Goal: Task Accomplishment & Management: Use online tool/utility

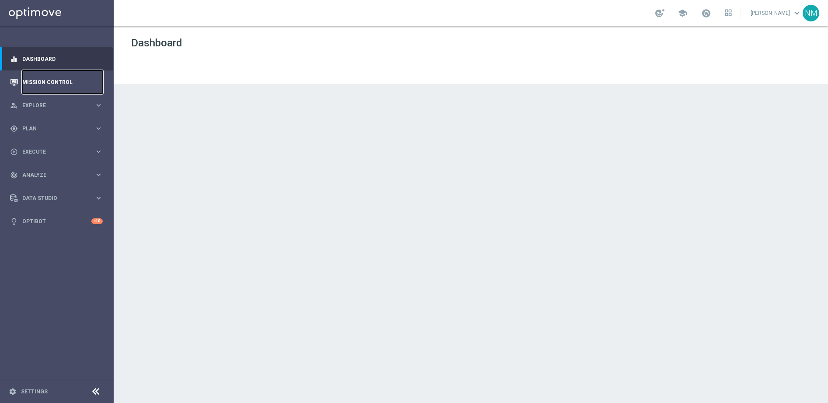
click at [50, 83] on link "Mission Control" at bounding box center [62, 81] width 80 height 23
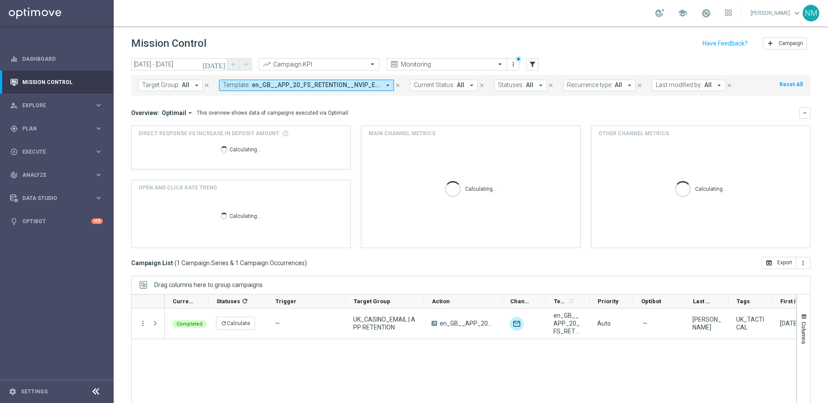
click at [395, 84] on icon "close" at bounding box center [398, 85] width 6 height 6
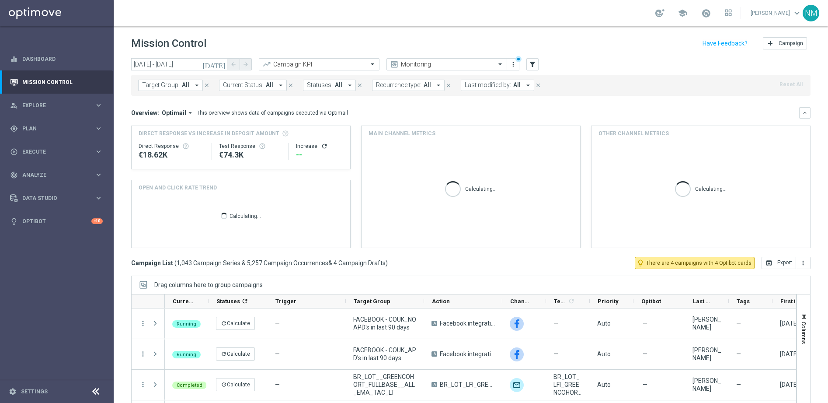
click at [172, 86] on span "Target Group:" at bounding box center [161, 84] width 38 height 7
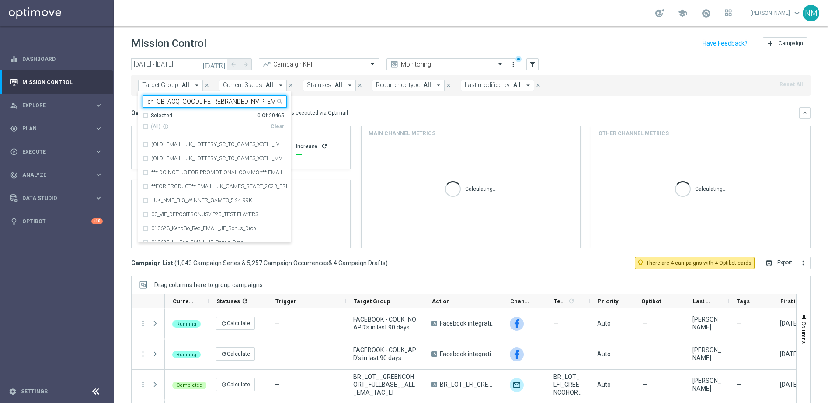
scroll to position [0, 52]
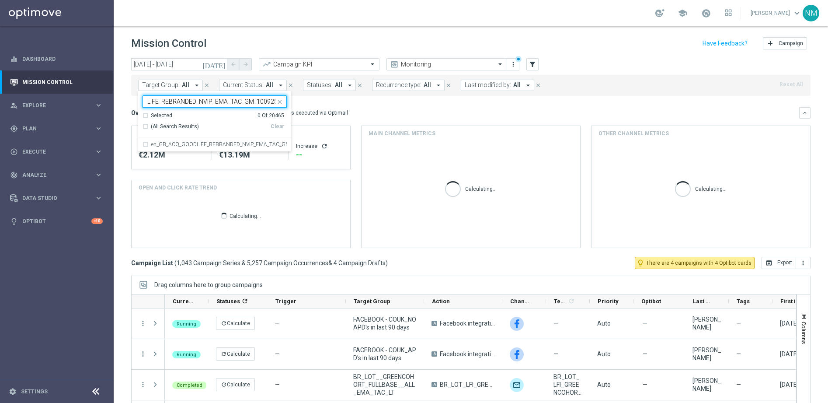
click at [189, 143] on label "en_GB_ACQ_GOODLIFE_REBRANDED_NVIP_EMA_TAC_GM_100925" at bounding box center [219, 144] width 136 height 5
type input "en_GB_ACQ_GOODLIFE_REBRANDED_NVIP_EMA_TAC_GM_100925"
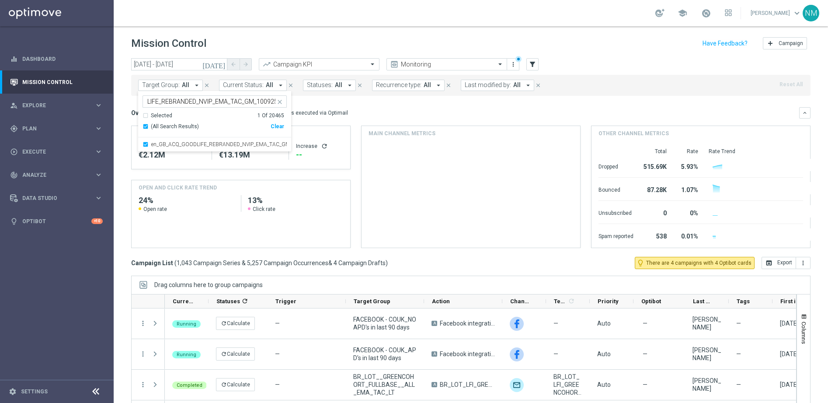
scroll to position [0, 0]
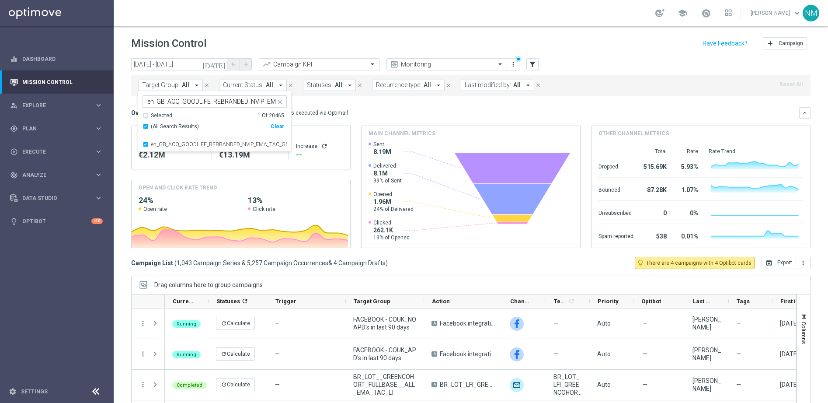
click at [359, 115] on div "Overview: Optimail arrow_drop_down This overview shows data of campaigns execut…" at bounding box center [465, 113] width 668 height 8
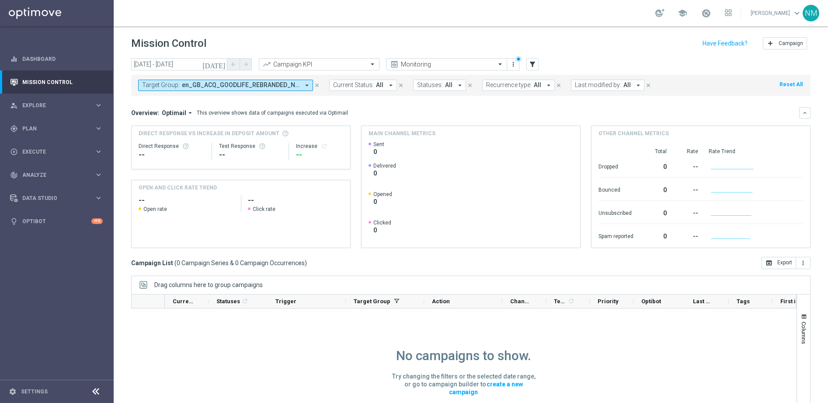
click at [222, 65] on icon "today" at bounding box center [215, 64] width 24 height 8
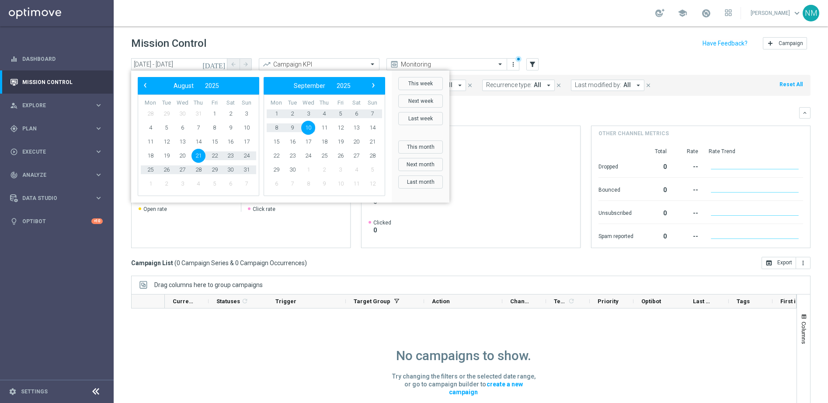
click at [200, 155] on span "21" at bounding box center [199, 156] width 14 height 14
click at [324, 137] on span "18" at bounding box center [325, 142] width 14 height 14
type input "21 Aug 2025 - 18 Sep 2025"
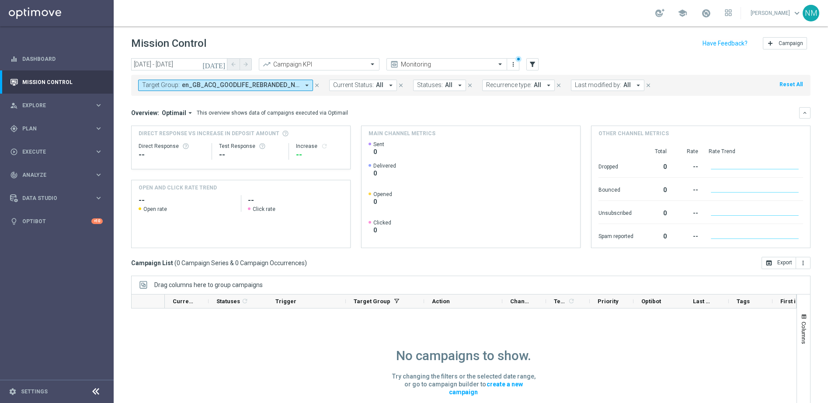
click at [262, 86] on span "en_GB_ACQ_GOODLIFE_REBRANDED_NVIP_EMA_TAC_GM_100925" at bounding box center [241, 84] width 118 height 7
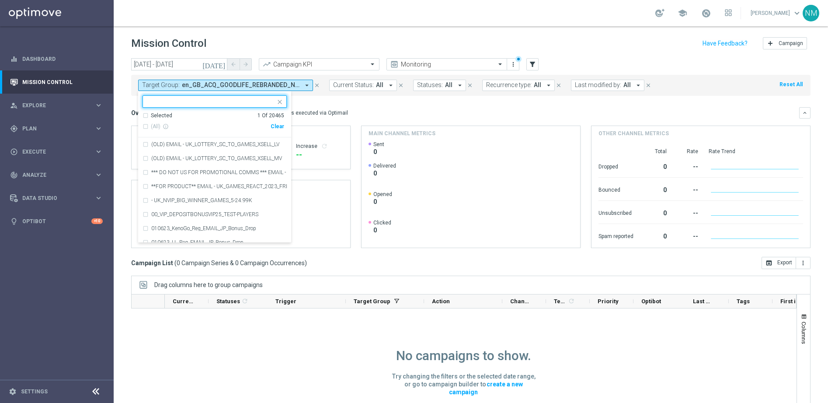
click at [317, 84] on icon "close" at bounding box center [317, 85] width 6 height 6
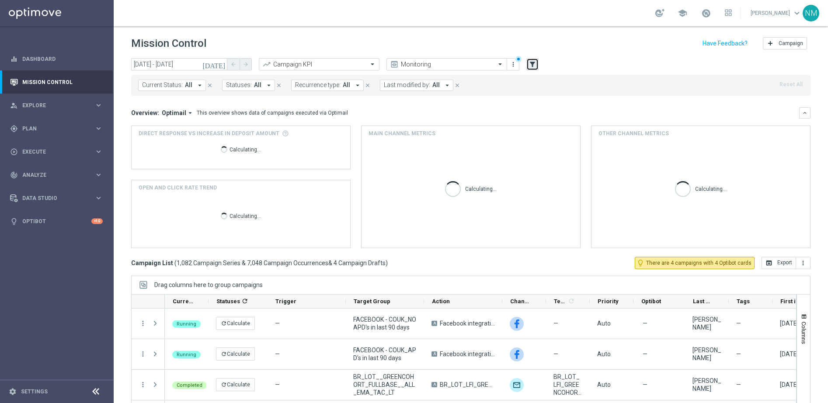
click at [531, 65] on icon "filter_alt" at bounding box center [533, 64] width 8 height 8
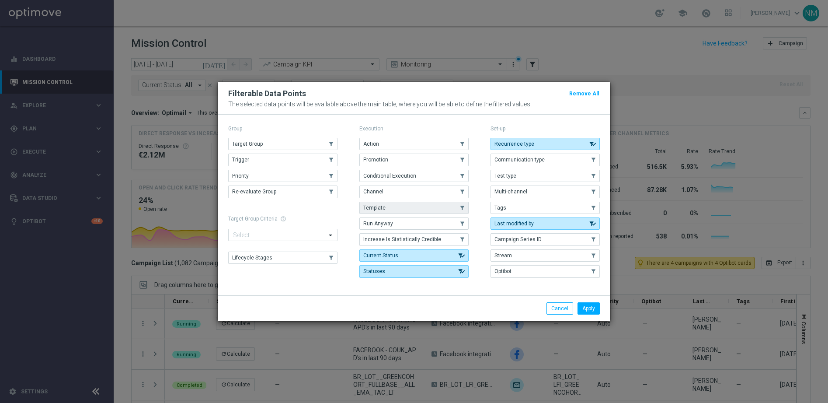
click at [430, 207] on button "Template" at bounding box center [414, 208] width 109 height 12
click at [592, 306] on button "Apply" at bounding box center [589, 308] width 22 height 12
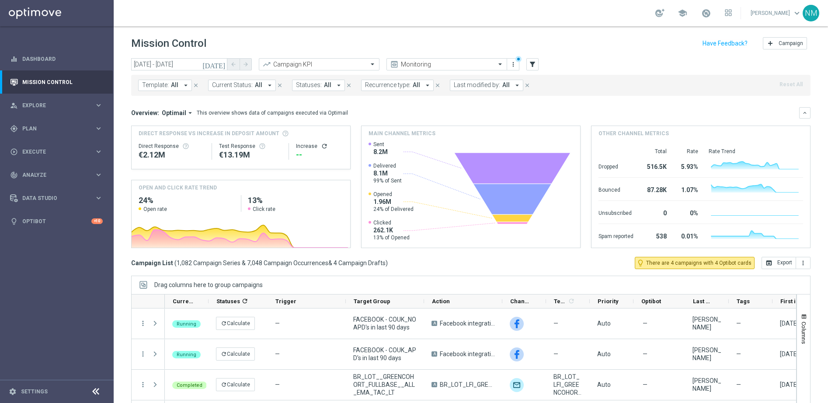
click at [179, 85] on button "Template: All arrow_drop_down" at bounding box center [165, 85] width 54 height 11
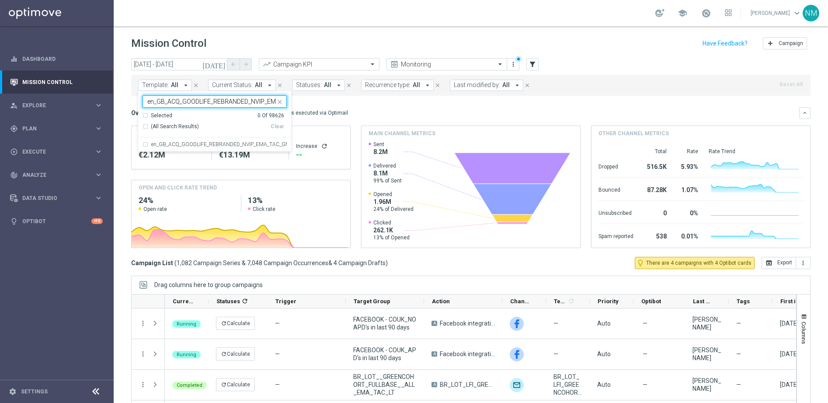
scroll to position [0, 29]
click at [183, 147] on div "en_GB_ACQ_GOODLIFE_REBRANDED_NVIP_EMA_TAC_GM" at bounding box center [215, 144] width 144 height 14
type input "en_GB_ACQ_GOODLIFE_REBRANDED_NVIP_EMA_TAC_GM"
click at [357, 118] on div "Overview: Optimail arrow_drop_down This overview shows data of campaigns execut…" at bounding box center [471, 112] width 680 height 11
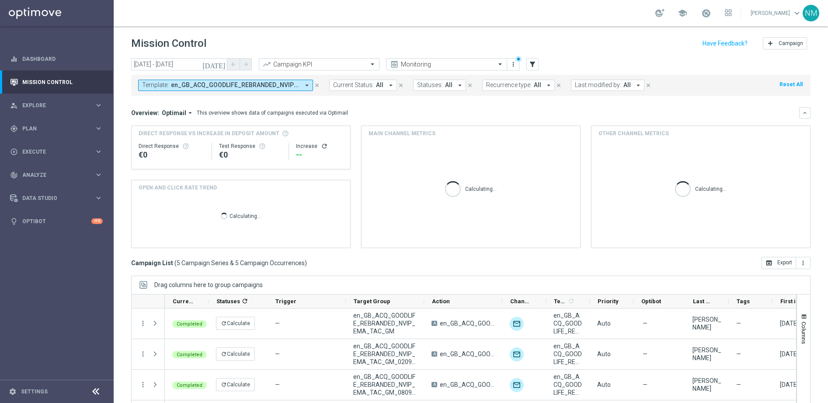
click at [220, 64] on icon "today" at bounding box center [215, 64] width 24 height 8
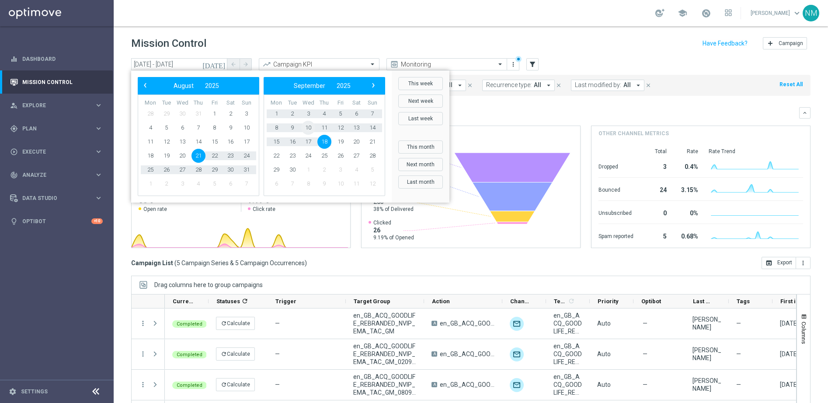
click at [307, 128] on span "10" at bounding box center [308, 128] width 14 height 14
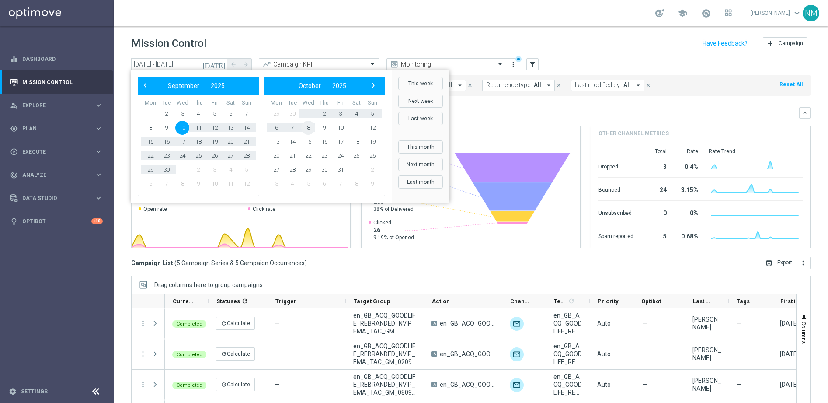
click at [307, 128] on span "8" at bounding box center [308, 128] width 14 height 14
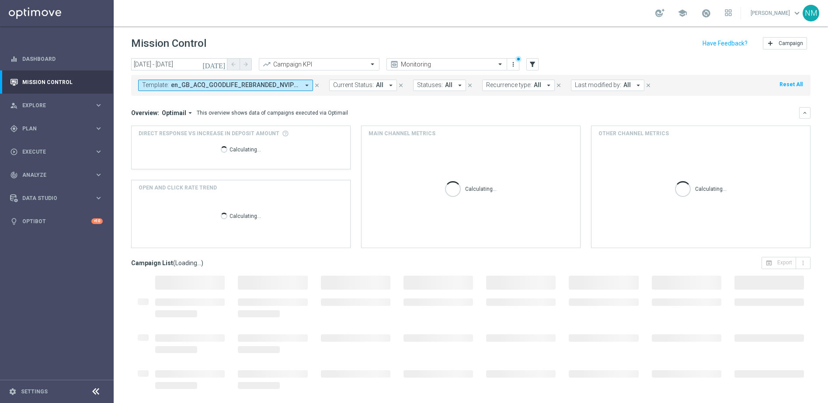
click at [219, 64] on icon "today" at bounding box center [215, 64] width 24 height 8
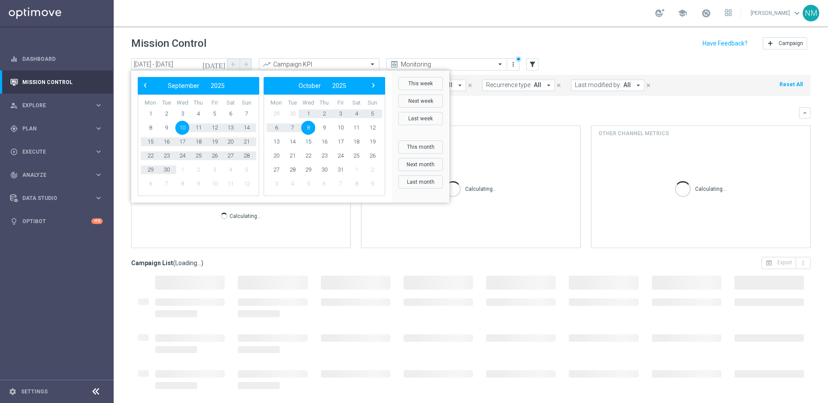
click at [183, 126] on span "10" at bounding box center [182, 128] width 14 height 14
click at [522, 103] on mini-dashboard "Overview: Optimail arrow_drop_down This overview shows data of campaigns execut…" at bounding box center [471, 176] width 680 height 161
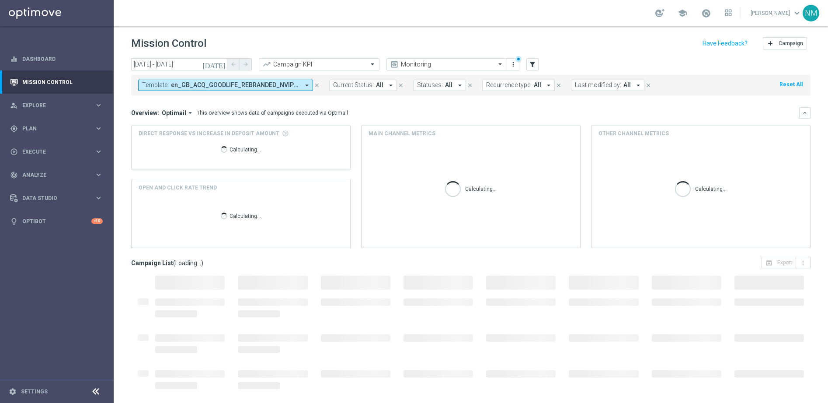
click at [222, 63] on icon "today" at bounding box center [215, 64] width 24 height 8
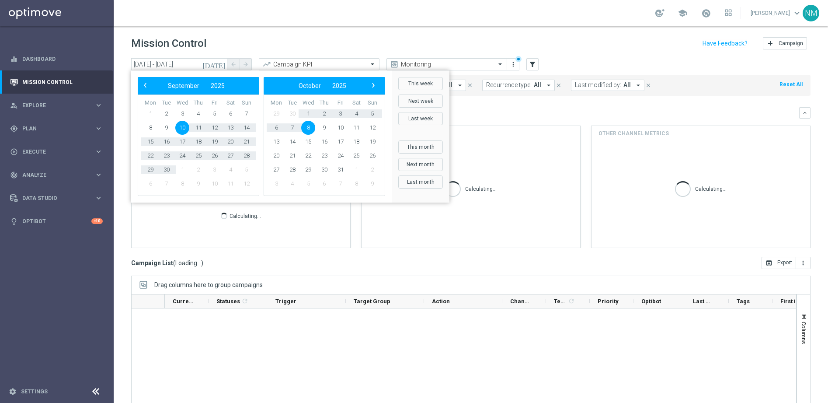
click at [182, 126] on span "10" at bounding box center [182, 128] width 14 height 14
type input "10 Sep 2025 - 10 Sep 2025"
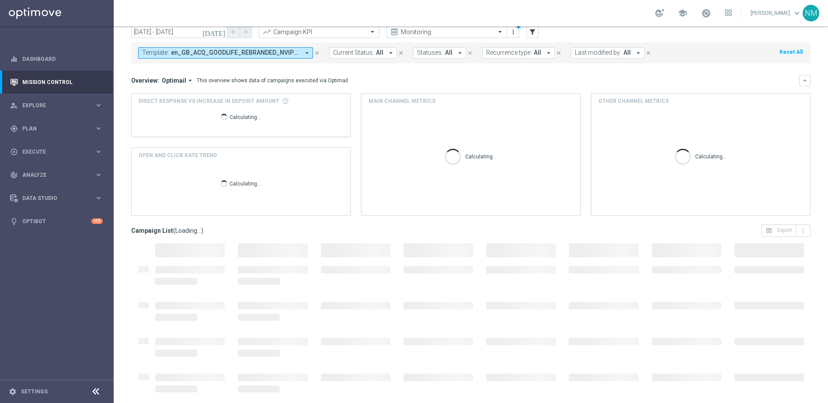
scroll to position [35, 0]
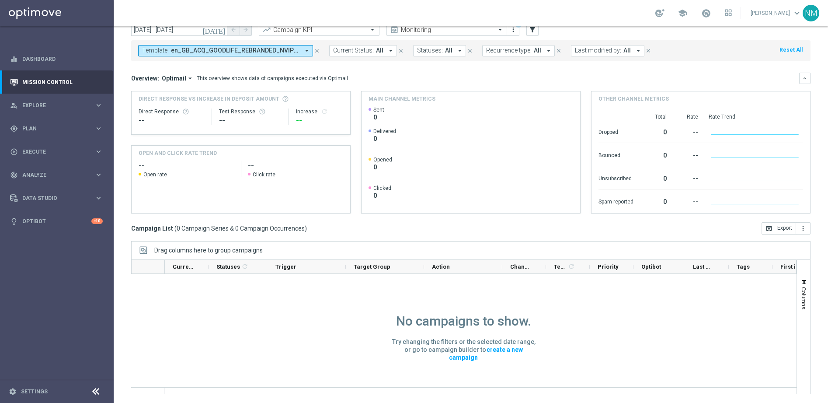
click at [288, 52] on span "en_GB_ACQ_GOODLIFE_REBRANDED_NVIP_EMA_TAC_GM" at bounding box center [235, 50] width 129 height 7
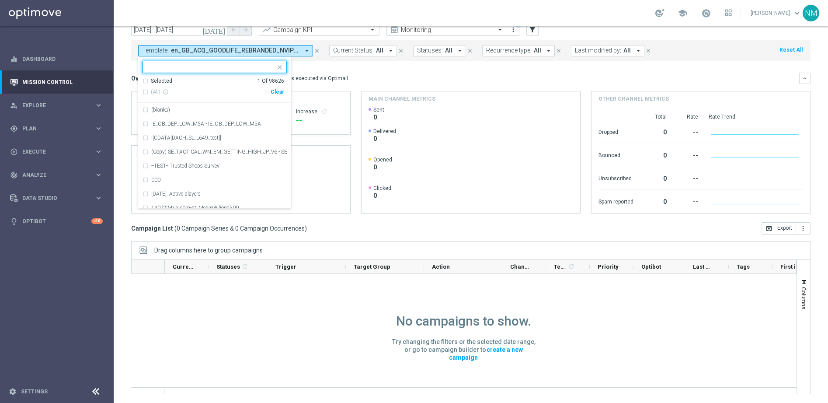
click at [0, 0] on div "Clear" at bounding box center [0, 0] width 0 height 0
click at [260, 67] on input "text" at bounding box center [211, 66] width 128 height 7
paste input "en_GB__FOOTBALL_WCQ_090925_SER_vs_ENG__ALL_APP_TAC_SB"
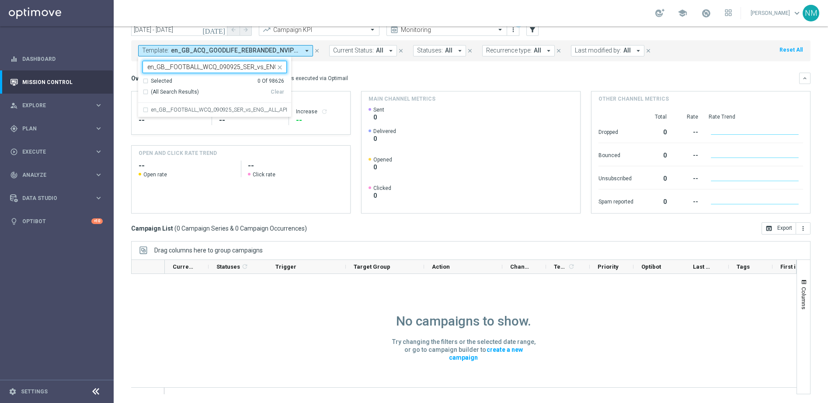
scroll to position [0, 53]
click at [268, 111] on label "en_GB__FOOTBALL_WCQ_090925_SER_vs_ENG__ALL_APP_TAC_SB" at bounding box center [219, 109] width 136 height 5
type input "en_GB__FOOTBALL_WCQ_090925_SER_vs_ENG__ALL_APP_TAC_SB"
click at [333, 70] on mini-dashboard "Overview: Optimail arrow_drop_down This overview shows data of campaigns execut…" at bounding box center [471, 141] width 680 height 161
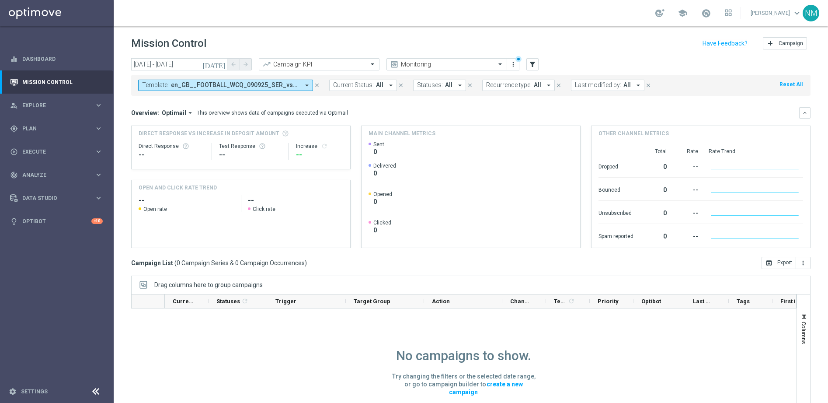
click at [225, 63] on icon "today" at bounding box center [215, 64] width 24 height 8
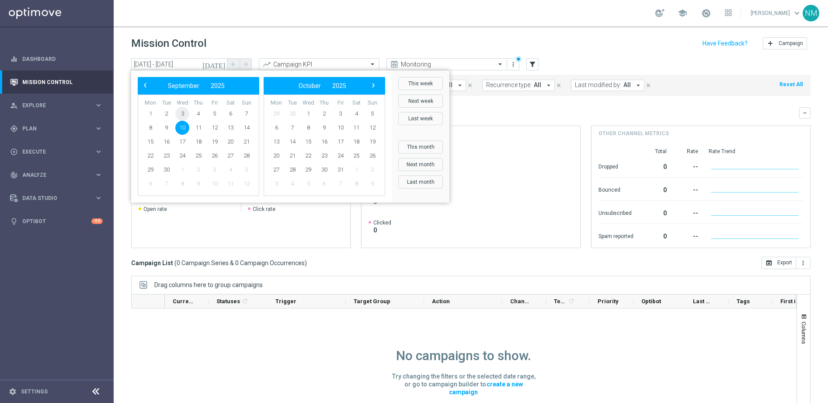
click at [178, 117] on span "3" at bounding box center [182, 114] width 14 height 14
click at [183, 131] on span "10" at bounding box center [182, 128] width 14 height 14
type input "03 Sep 2025 - 10 Sep 2025"
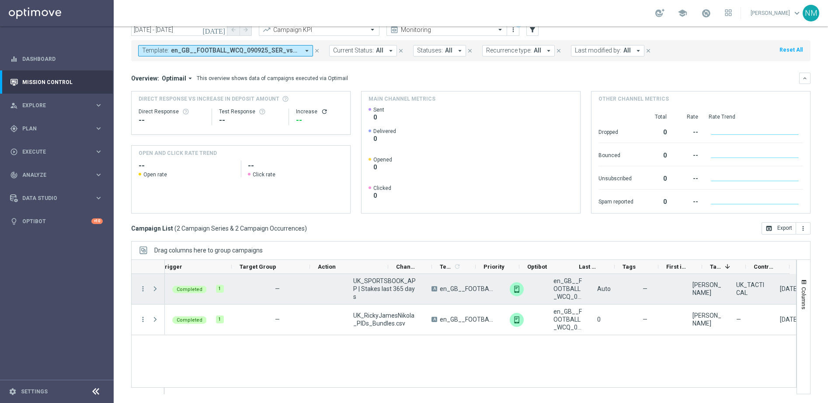
scroll to position [0, 113]
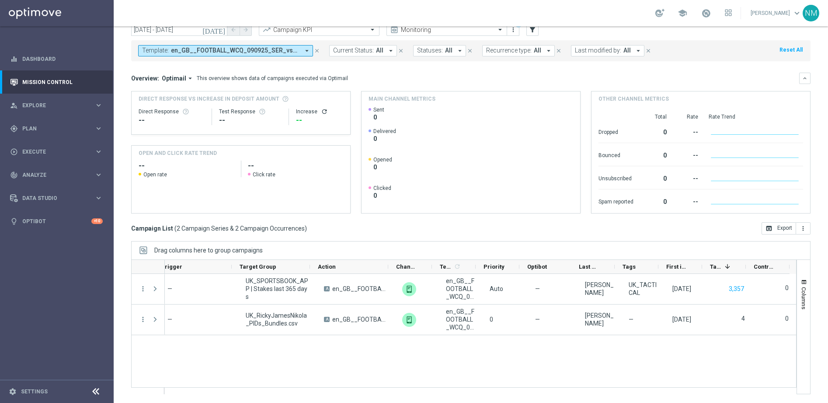
drag, startPoint x: 319, startPoint y: 50, endPoint x: 538, endPoint y: 47, distance: 219.6
click at [319, 50] on icon "close" at bounding box center [317, 51] width 6 height 6
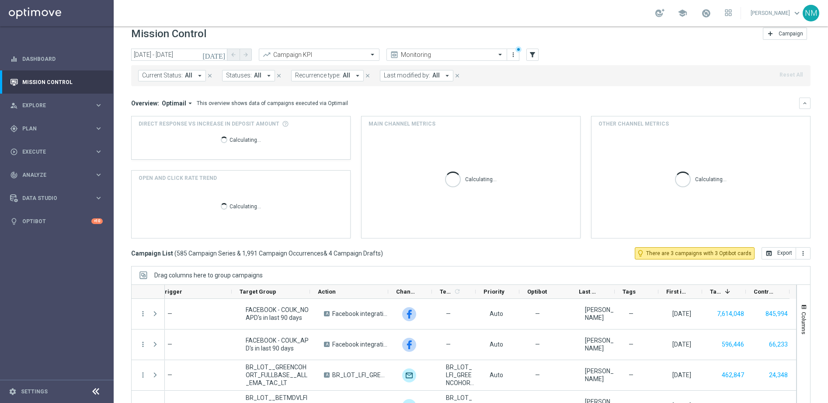
scroll to position [0, 0]
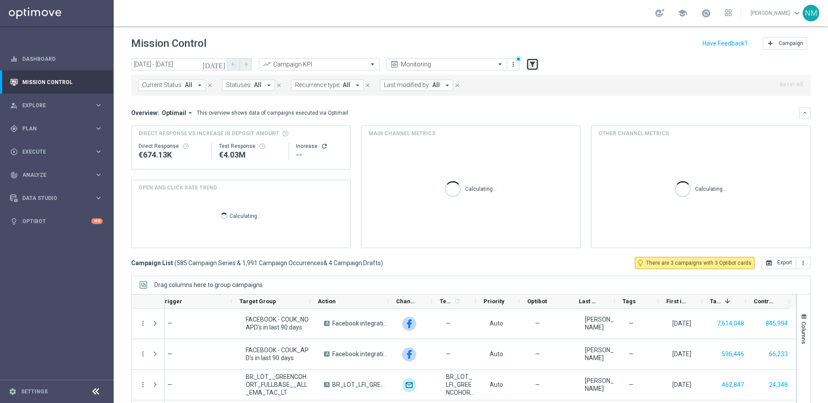
click at [532, 64] on icon "filter_alt" at bounding box center [533, 64] width 8 height 8
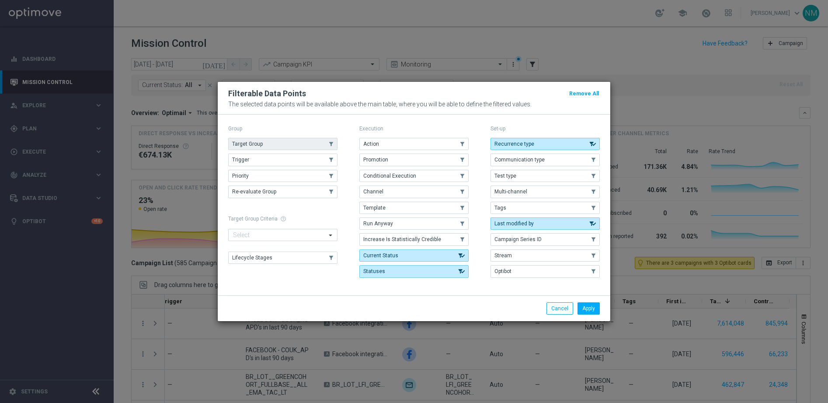
click at [306, 148] on button "Target Group" at bounding box center [282, 144] width 109 height 12
click at [587, 307] on button "Apply" at bounding box center [589, 308] width 22 height 12
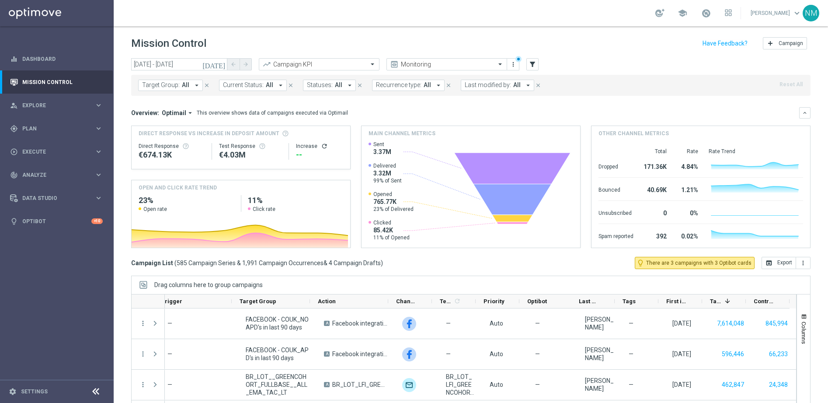
click at [195, 85] on icon "arrow_drop_down" at bounding box center [197, 85] width 8 height 8
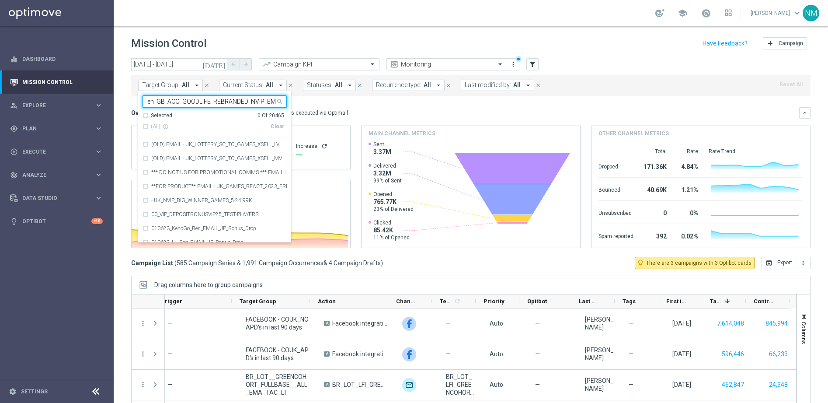
scroll to position [0, 52]
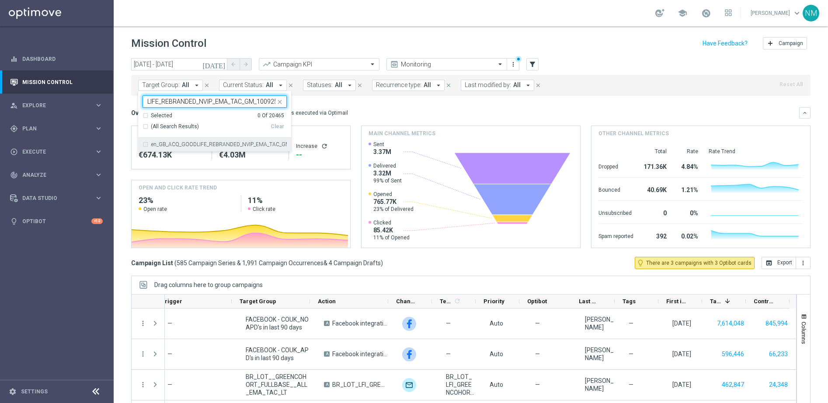
click at [207, 138] on div "en_GB_ACQ_GOODLIFE_REBRANDED_NVIP_EMA_TAC_GM_100925" at bounding box center [215, 144] width 144 height 14
type input "en_GB_ACQ_GOODLIFE_REBRANDED_NVIP_EMA_TAC_GM_100925"
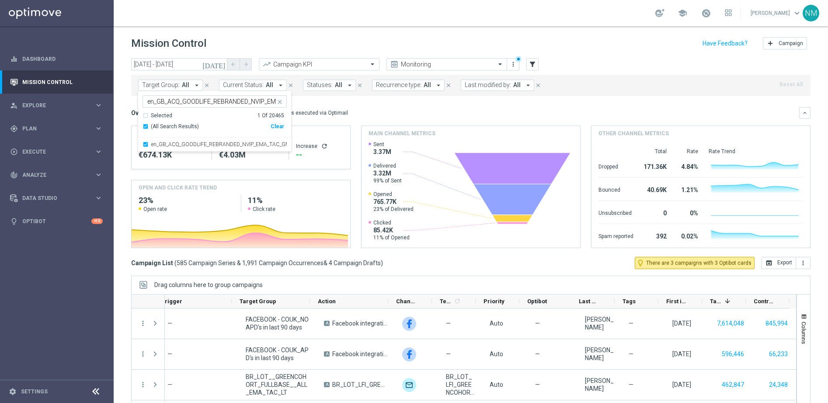
click at [429, 105] on mini-dashboard "Overview: Optimail arrow_drop_down This overview shows data of campaigns execut…" at bounding box center [471, 176] width 680 height 161
